Goal: Transaction & Acquisition: Purchase product/service

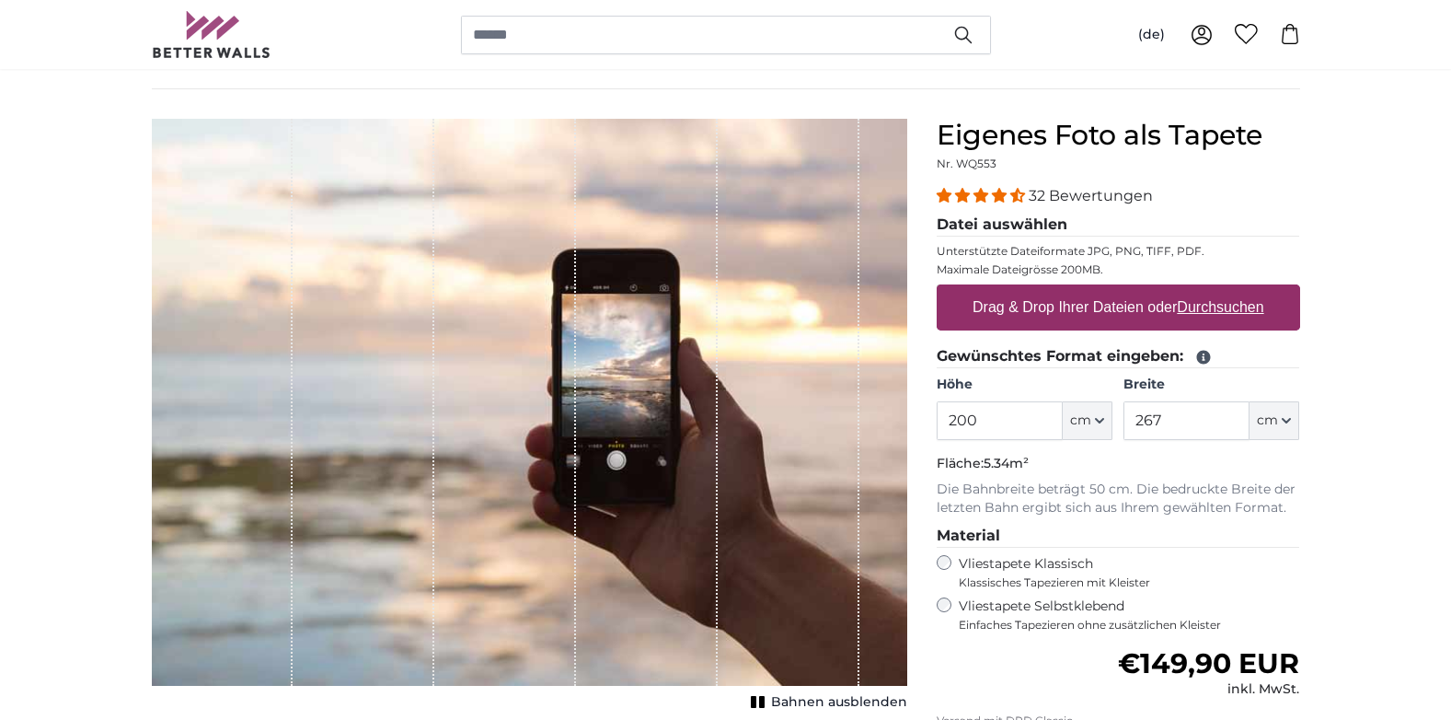
scroll to position [164, 0]
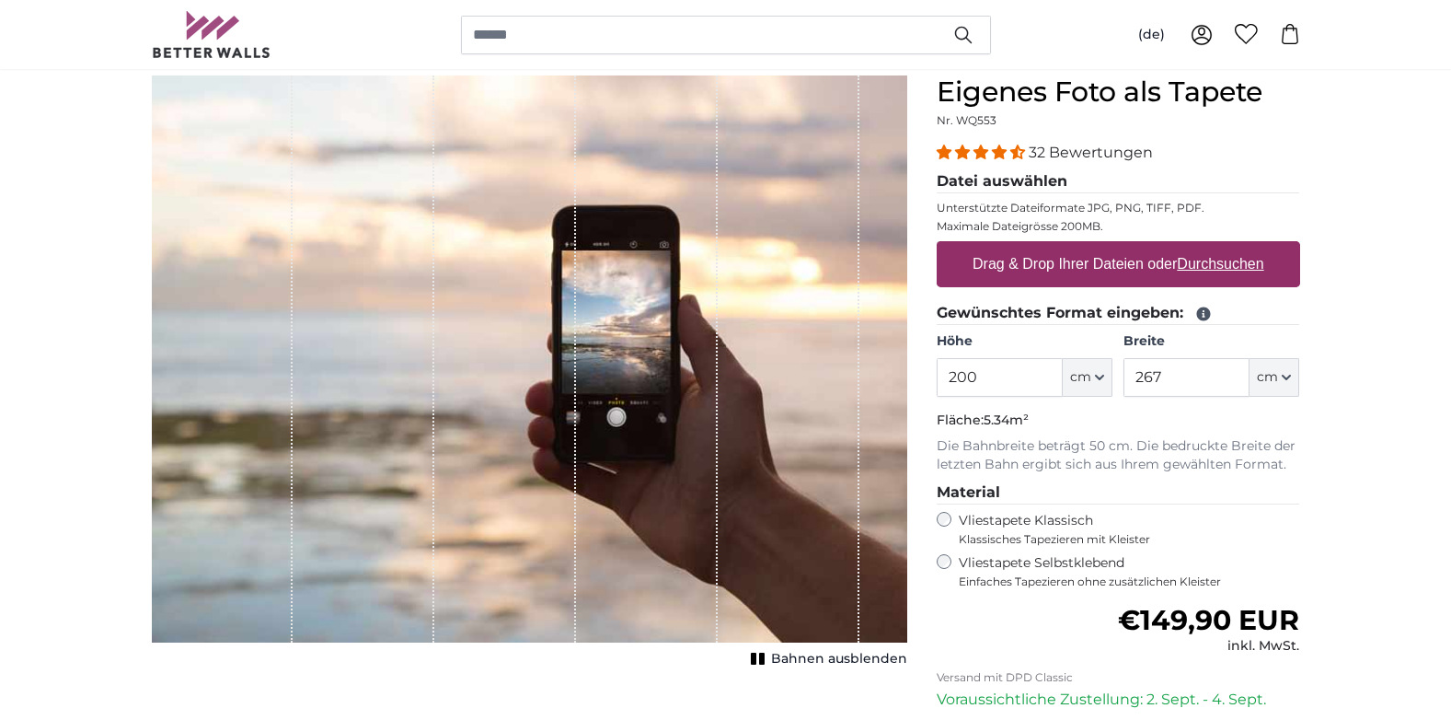
click at [826, 656] on span "Bahnen ausblenden" at bounding box center [839, 659] width 136 height 18
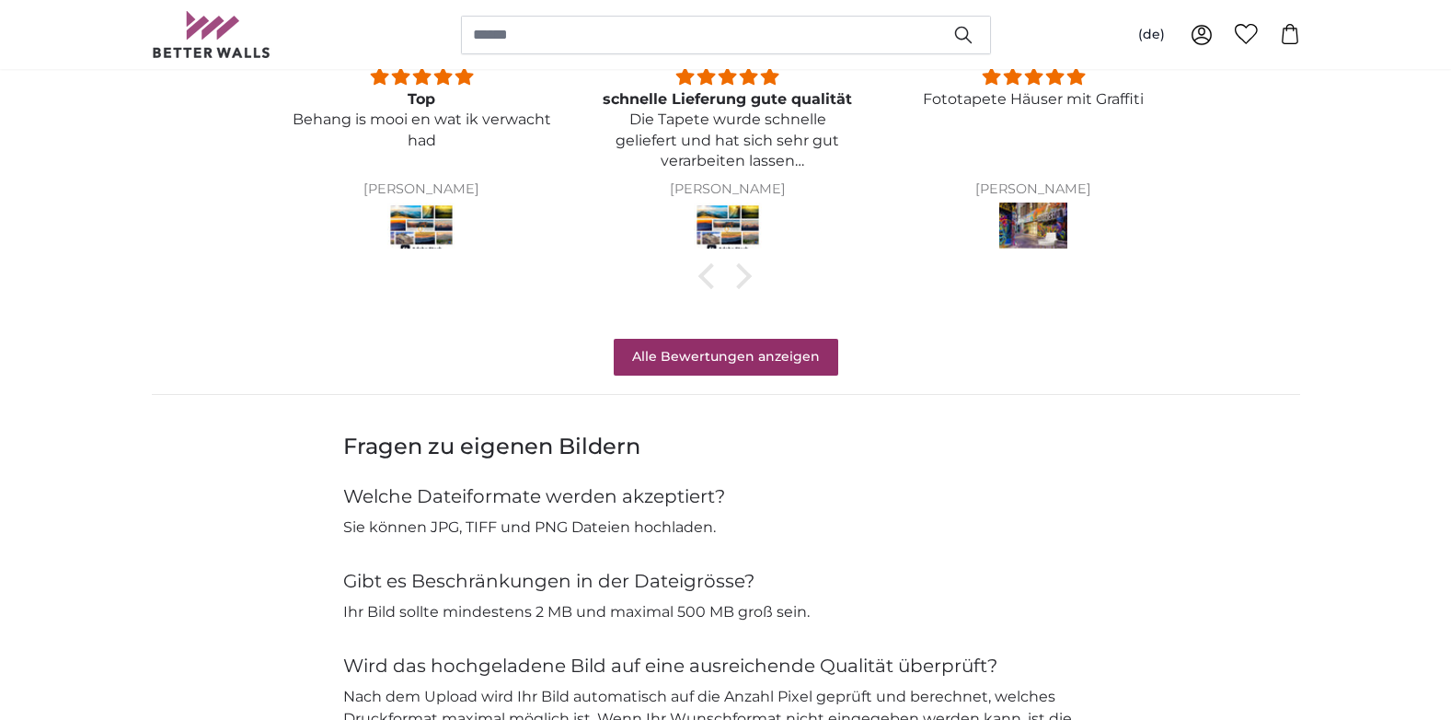
scroll to position [1489, 0]
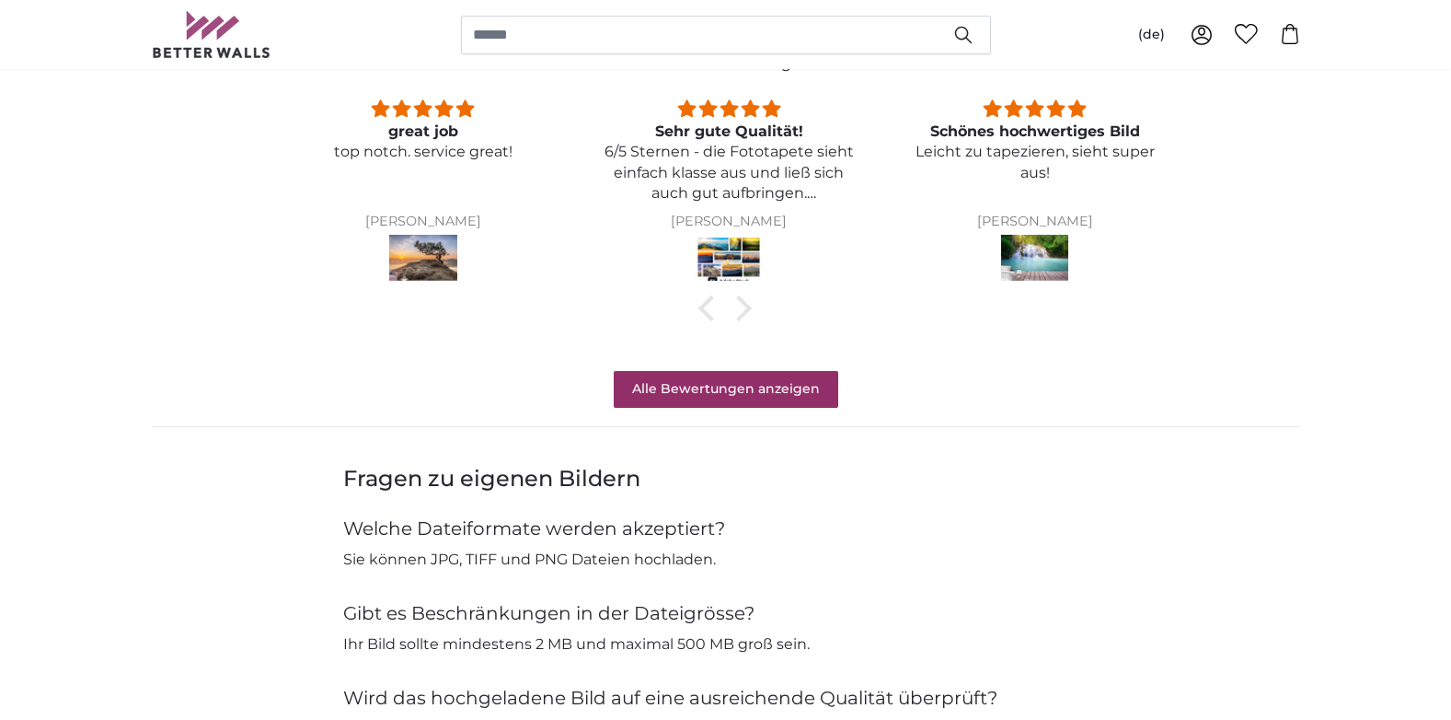
click at [1029, 253] on img at bounding box center [1035, 261] width 68 height 52
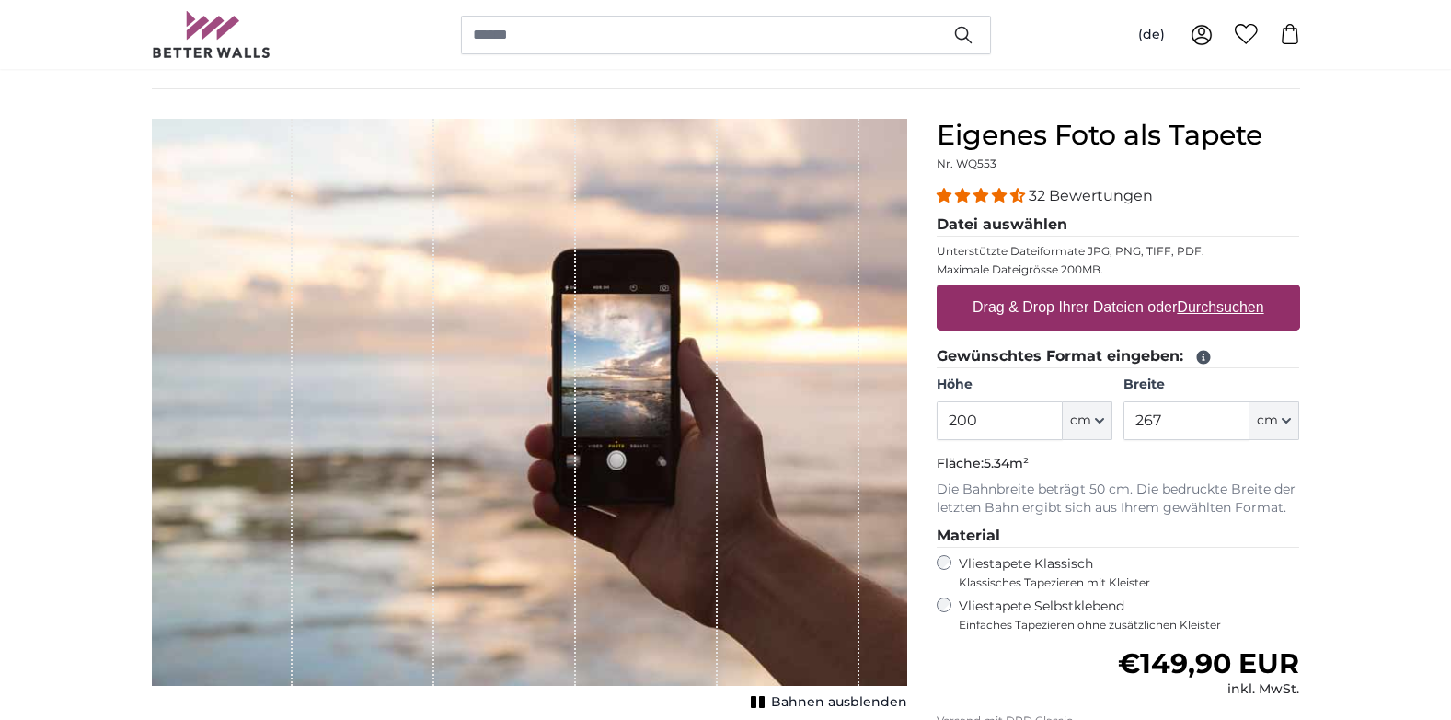
click at [1188, 304] on u "Durchsuchen" at bounding box center [1220, 307] width 86 height 16
click at [1188, 290] on input "Drag & Drop Ihrer Dateien oder Durchsuchen" at bounding box center [1118, 287] width 363 height 6
